Goal: Information Seeking & Learning: Learn about a topic

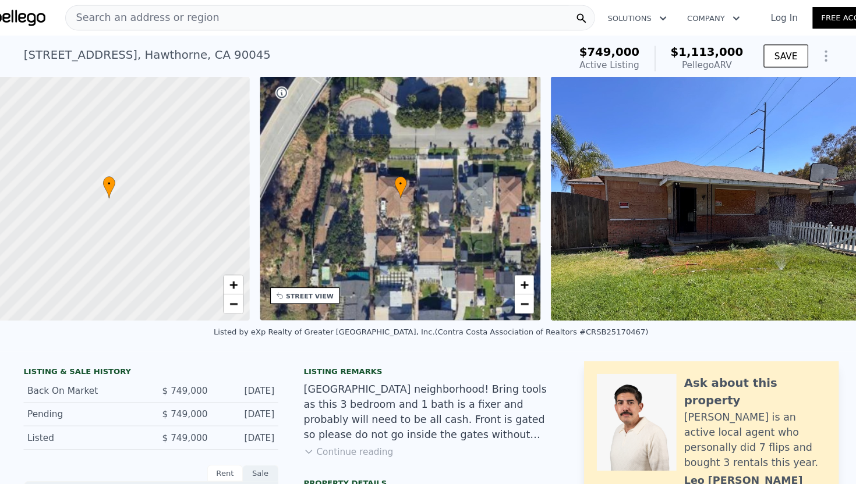
scroll to position [0, 1084]
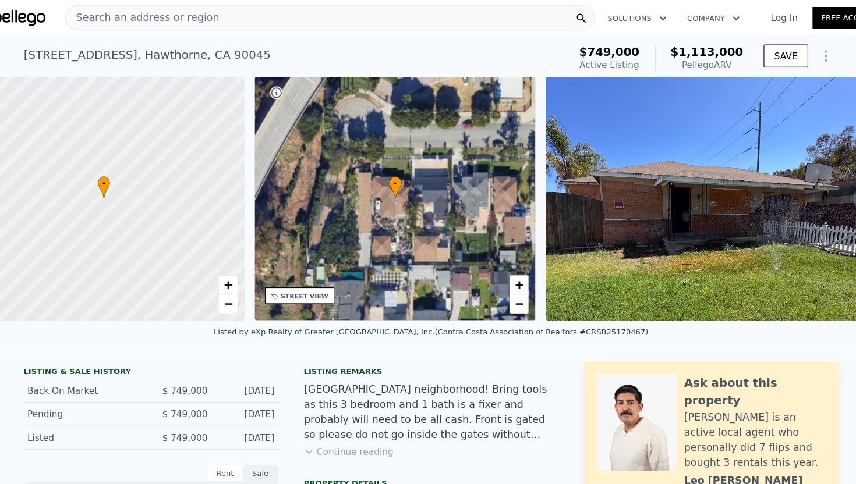
click at [306, 16] on div "Search an address or region" at bounding box center [335, 16] width 484 height 23
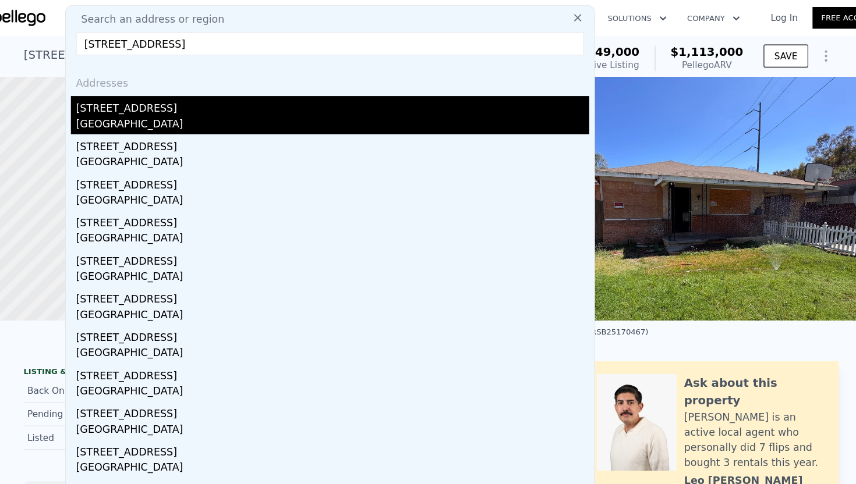
type input "[STREET_ADDRESS]"
click at [147, 104] on div "[STREET_ADDRESS]" at bounding box center [337, 97] width 469 height 19
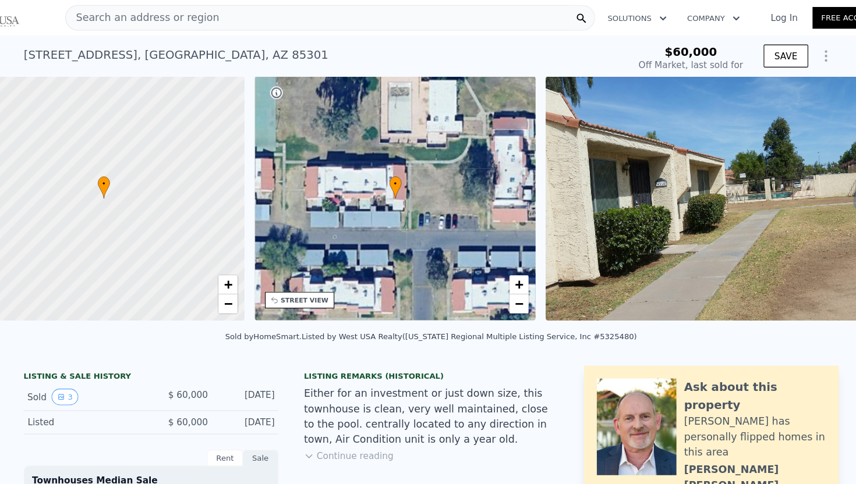
type input "$ 222,000"
type input "$ 144,403"
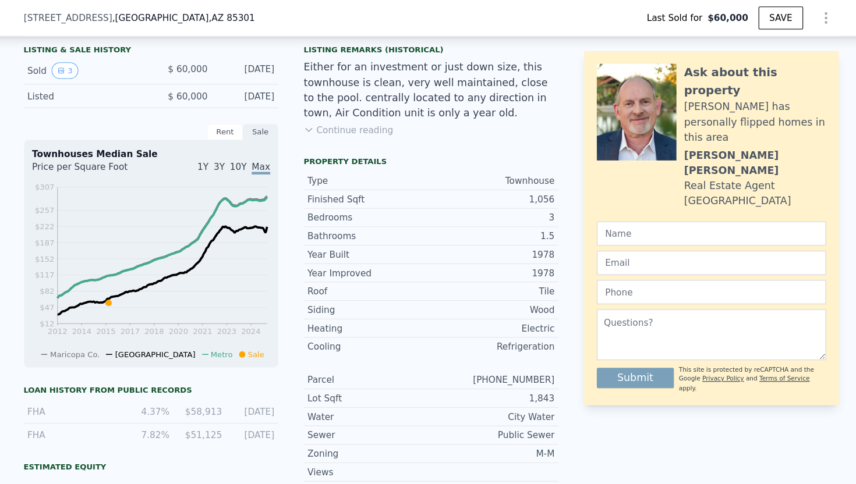
scroll to position [287, 0]
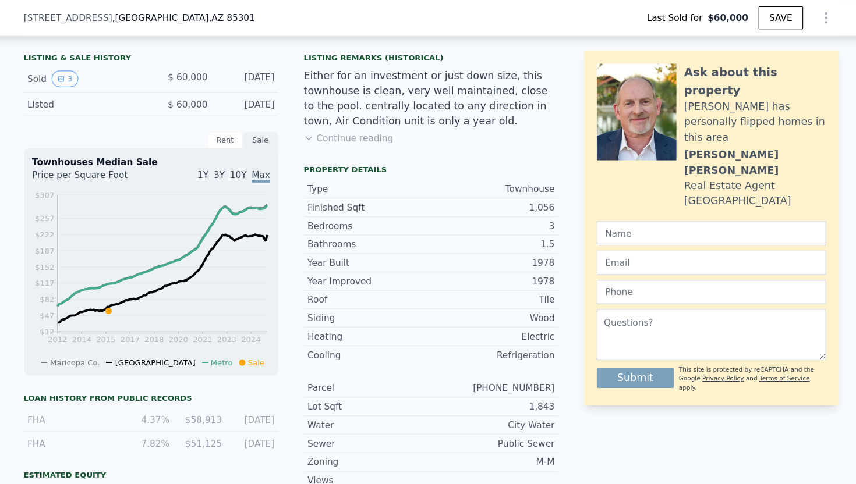
type input "4"
type input "1"
type input "3"
type input "1068"
type input "1831"
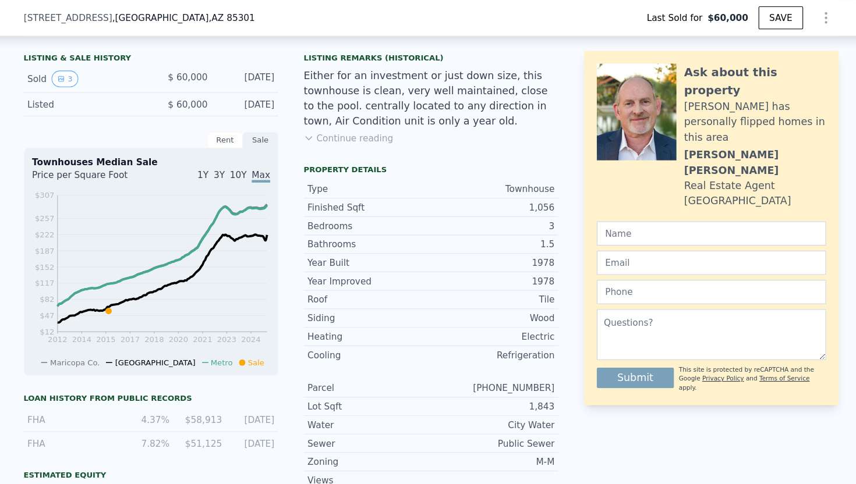
type input "5013"
type input "6005"
type input "$ 1,113,000"
type input "7"
type input "$ 237,492"
